Goal: Transaction & Acquisition: Purchase product/service

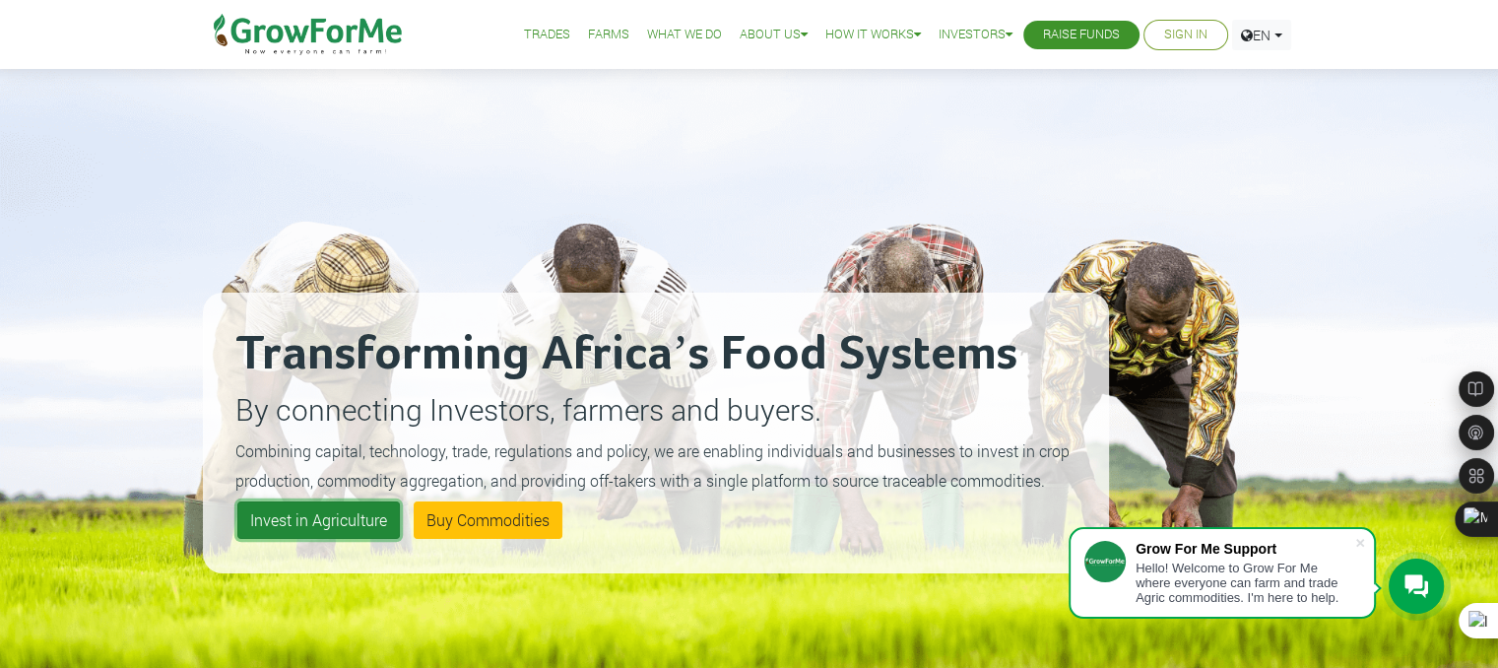
click at [340, 505] on link "Invest in Agriculture" at bounding box center [318, 519] width 163 height 37
